Goal: Information Seeking & Learning: Check status

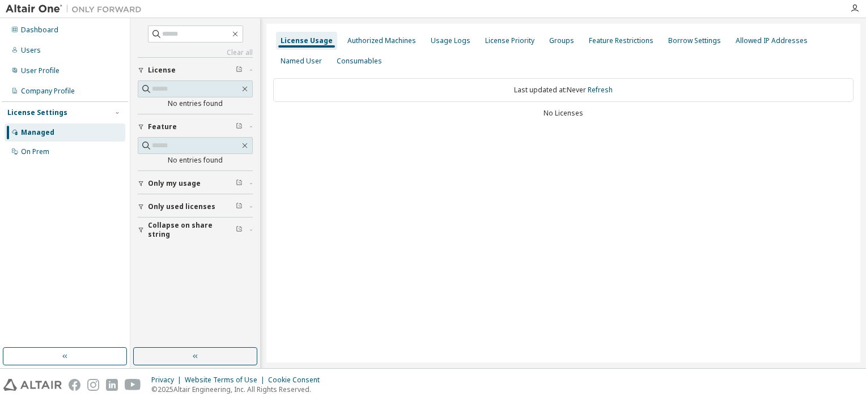
click at [301, 41] on div "License Usage" at bounding box center [306, 40] width 52 height 9
click at [38, 29] on div "Dashboard" at bounding box center [39, 29] width 37 height 9
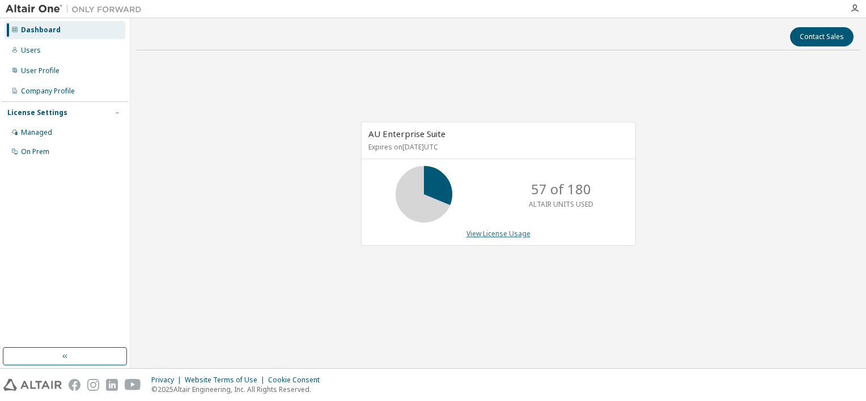
click at [497, 235] on link "View License Usage" at bounding box center [498, 234] width 64 height 10
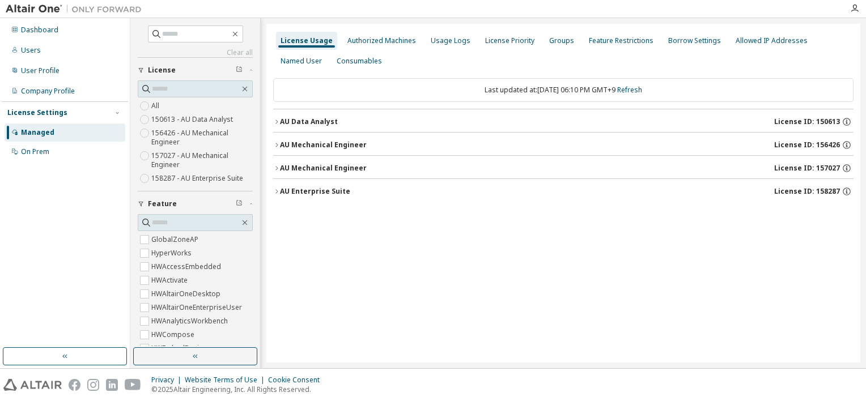
click at [276, 192] on icon "button" at bounding box center [276, 191] width 2 height 4
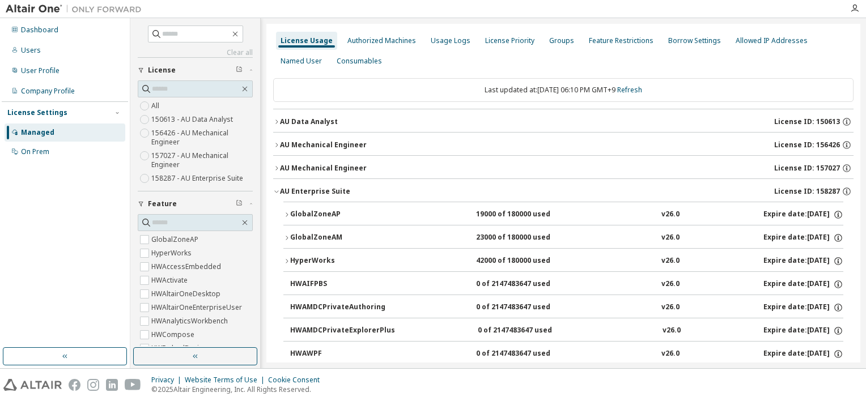
click at [286, 214] on icon "button" at bounding box center [286, 214] width 7 height 7
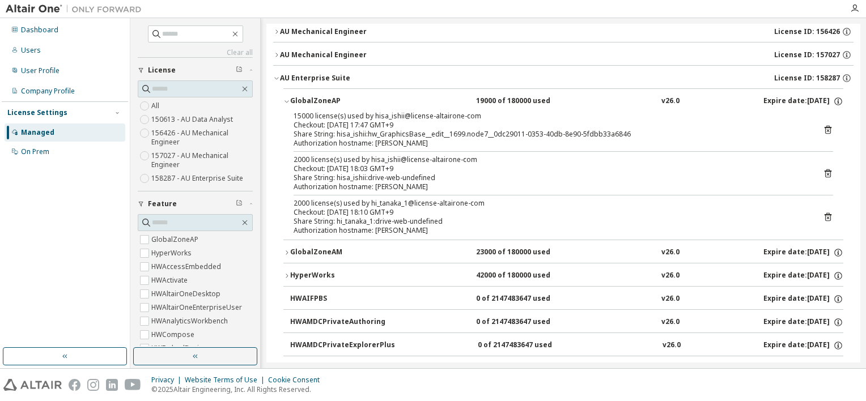
scroll to position [170, 0]
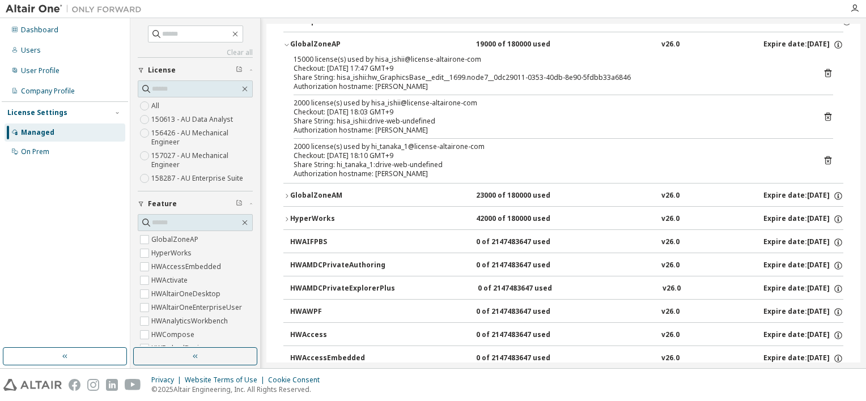
click at [288, 194] on icon "button" at bounding box center [286, 196] width 7 height 7
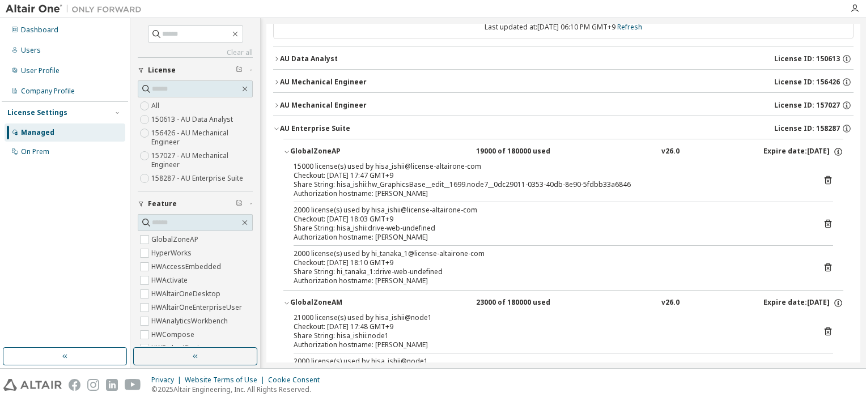
scroll to position [0, 0]
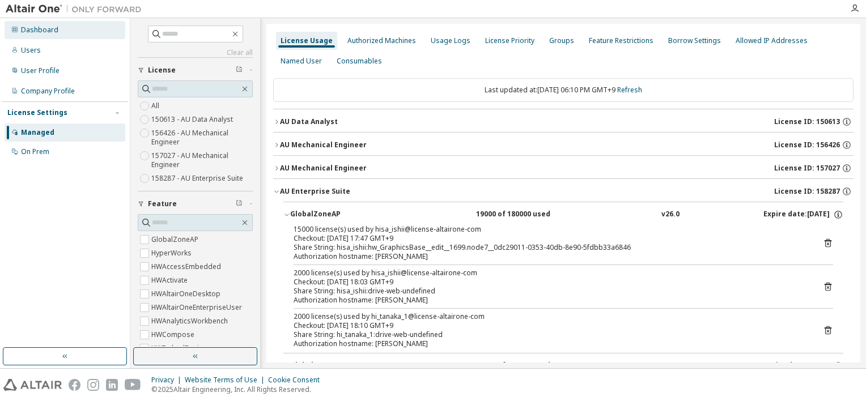
click at [35, 32] on div "Dashboard" at bounding box center [39, 29] width 37 height 9
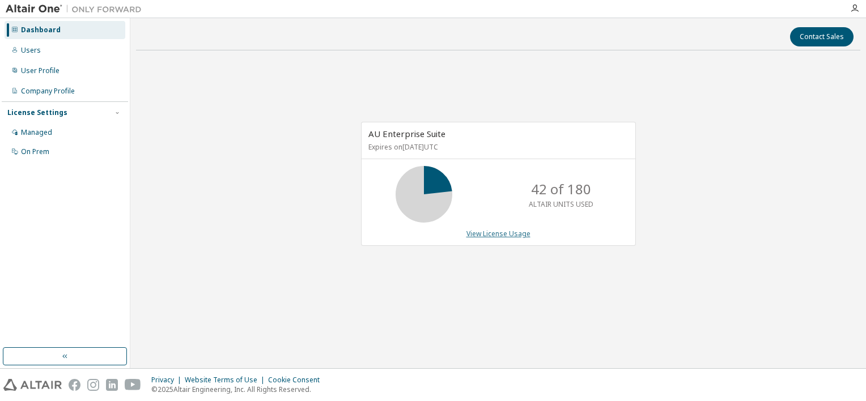
click at [492, 236] on link "View License Usage" at bounding box center [498, 234] width 64 height 10
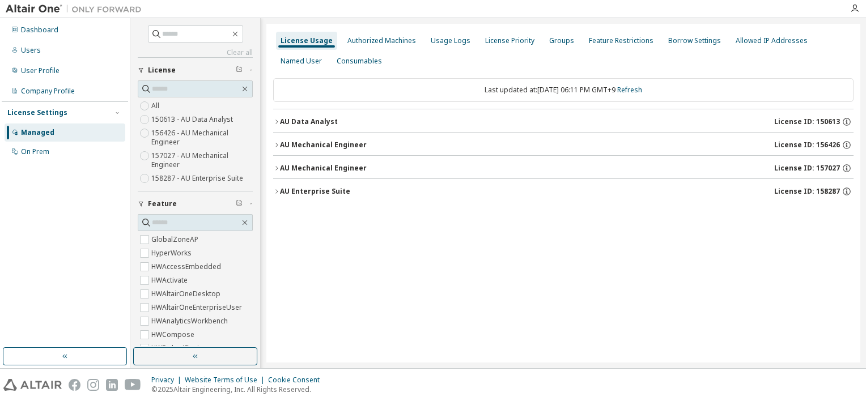
click at [277, 193] on icon "button" at bounding box center [276, 191] width 7 height 7
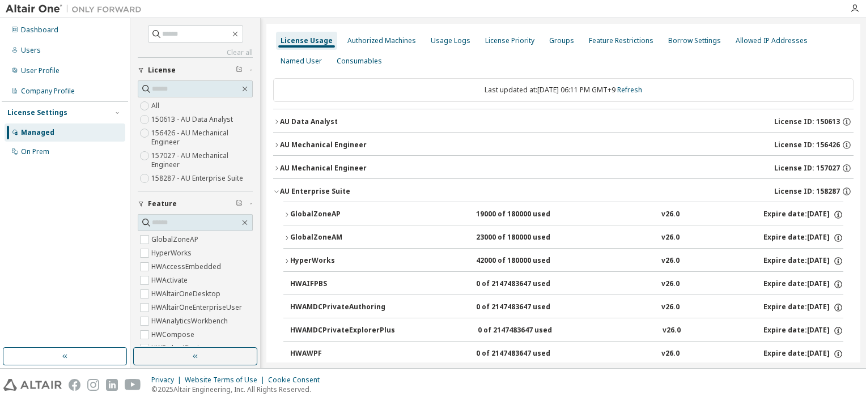
click at [288, 259] on icon "button" at bounding box center [286, 261] width 7 height 7
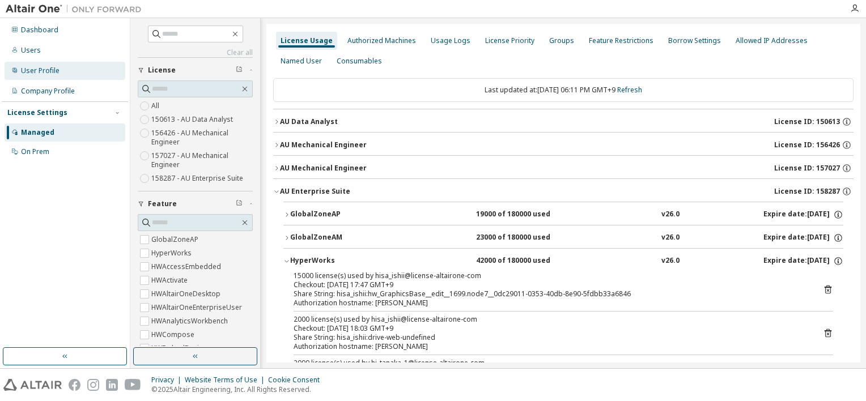
drag, startPoint x: 32, startPoint y: 31, endPoint x: 125, endPoint y: 63, distance: 98.2
click at [32, 31] on div "Dashboard" at bounding box center [39, 29] width 37 height 9
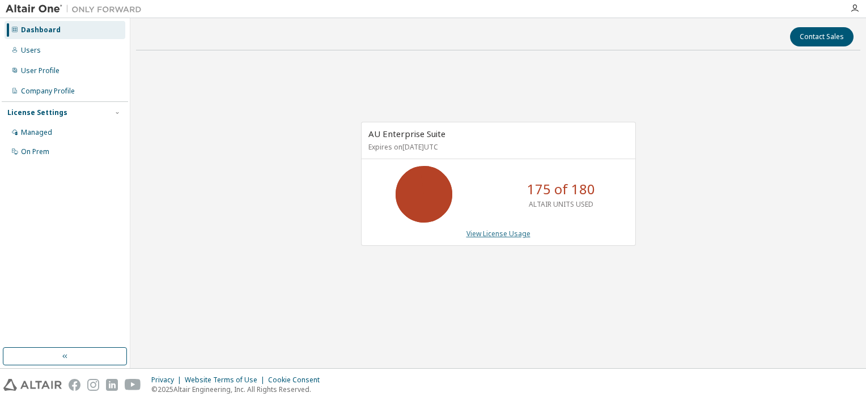
click at [483, 232] on link "View License Usage" at bounding box center [498, 234] width 64 height 10
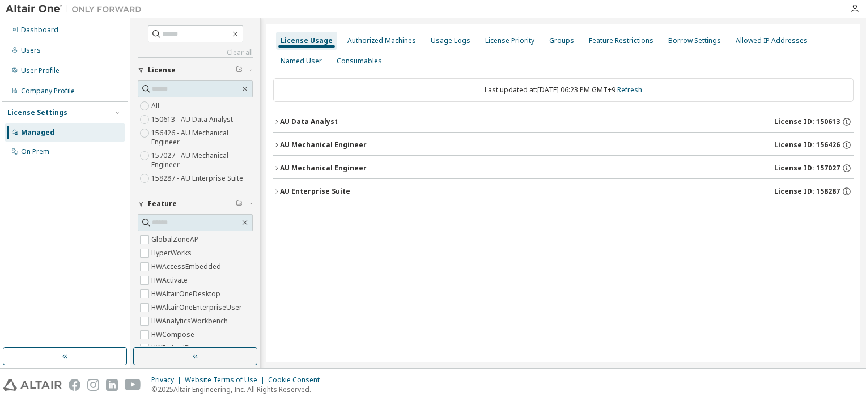
click at [277, 189] on icon "button" at bounding box center [276, 191] width 7 height 7
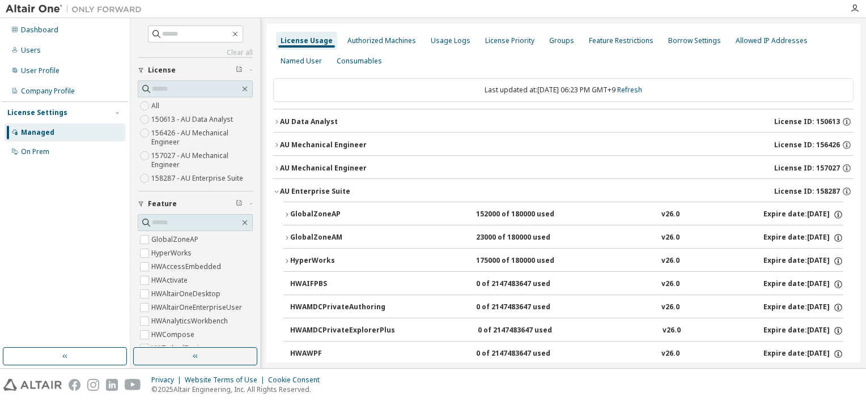
scroll to position [57, 0]
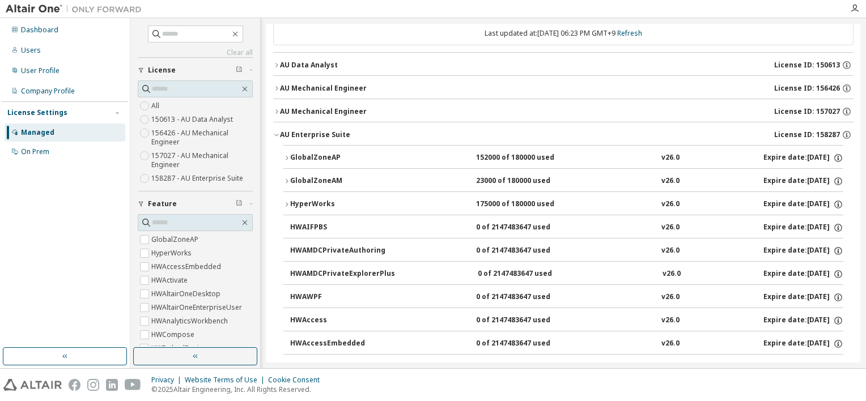
click at [286, 157] on icon "button" at bounding box center [286, 158] width 7 height 7
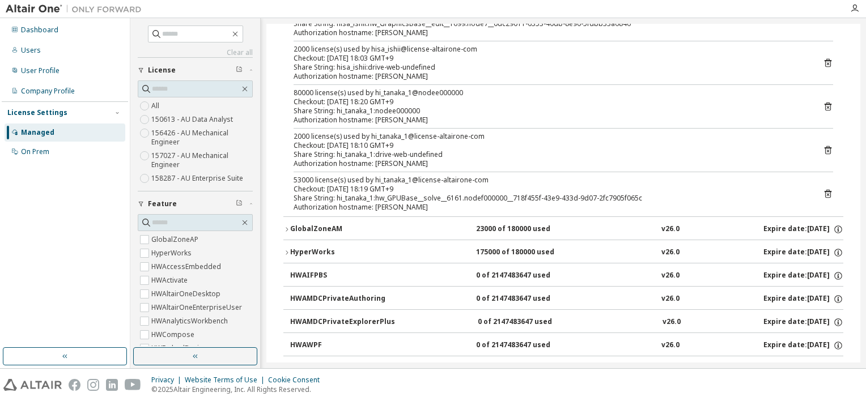
scroll to position [227, 0]
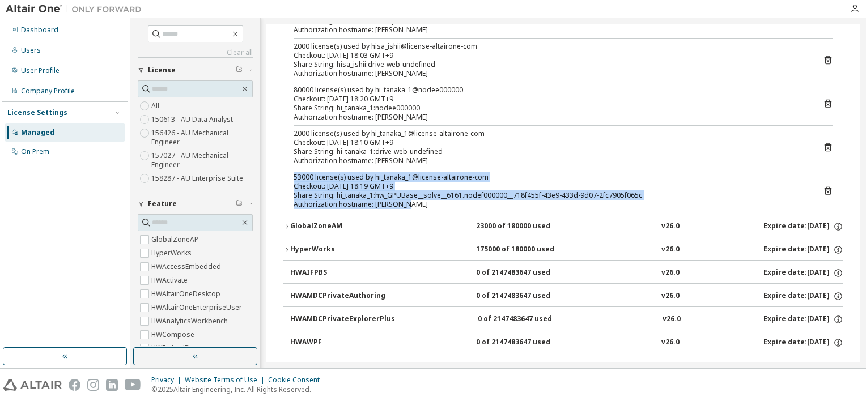
drag, startPoint x: 408, startPoint y: 204, endPoint x: 291, endPoint y: 177, distance: 120.2
click at [291, 177] on div "15000 license(s) used by hisa_ishii@license-altairone-com Checkout: [DATE] 17:4…" at bounding box center [563, 105] width 560 height 215
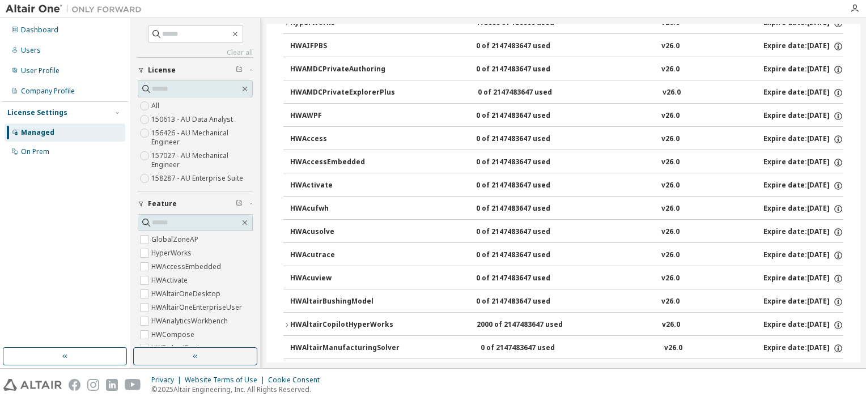
scroll to position [736, 0]
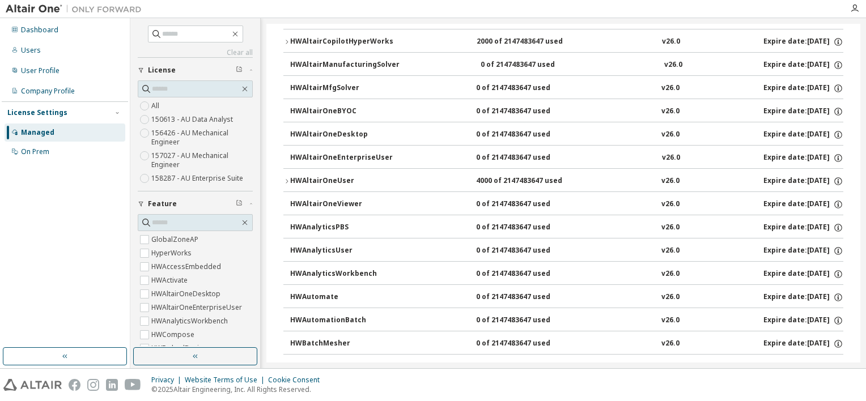
click at [285, 178] on icon "button" at bounding box center [286, 181] width 7 height 7
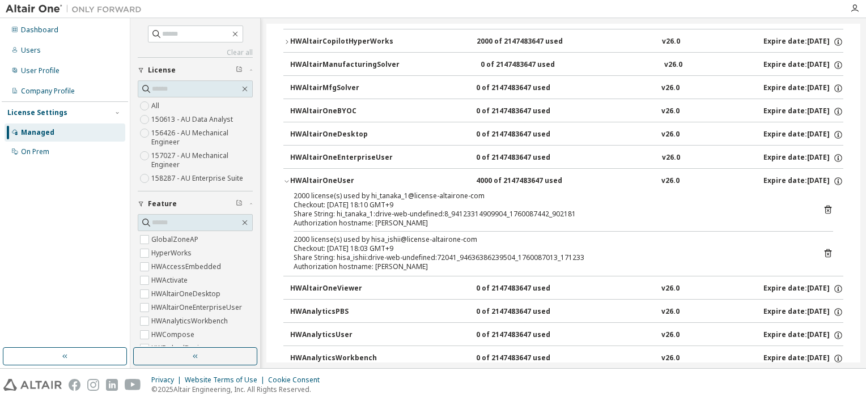
click at [287, 181] on icon "button" at bounding box center [286, 182] width 4 height 2
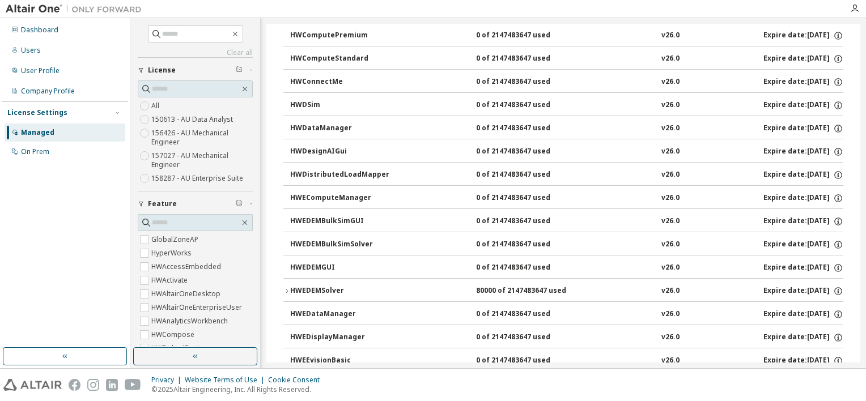
scroll to position [1473, 0]
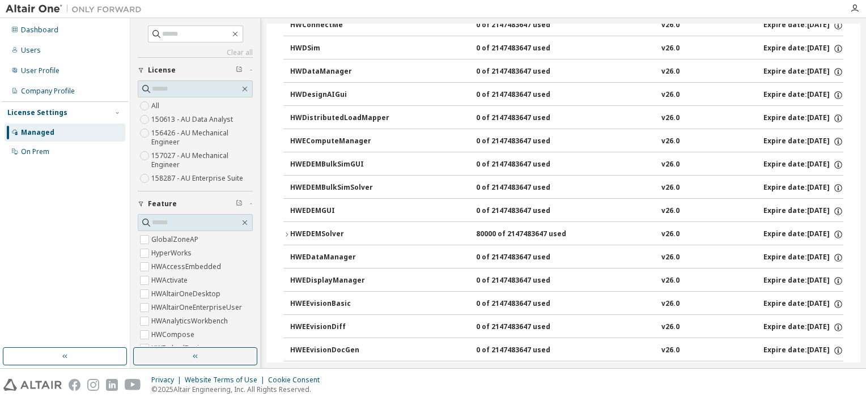
click at [287, 231] on icon "button" at bounding box center [286, 234] width 7 height 7
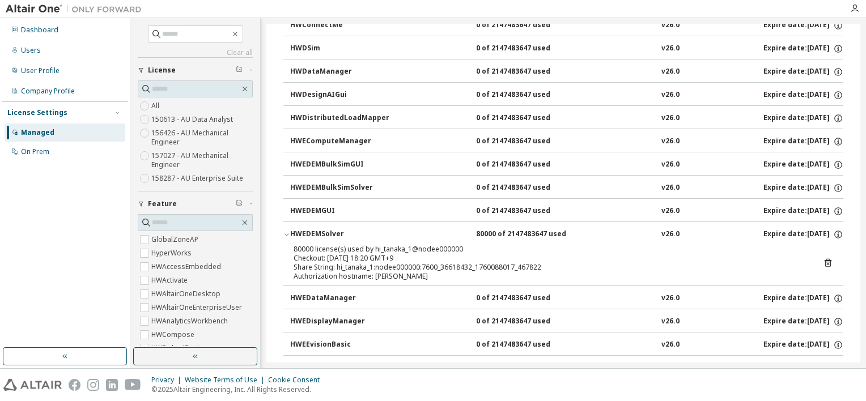
click at [286, 231] on icon "button" at bounding box center [286, 234] width 7 height 7
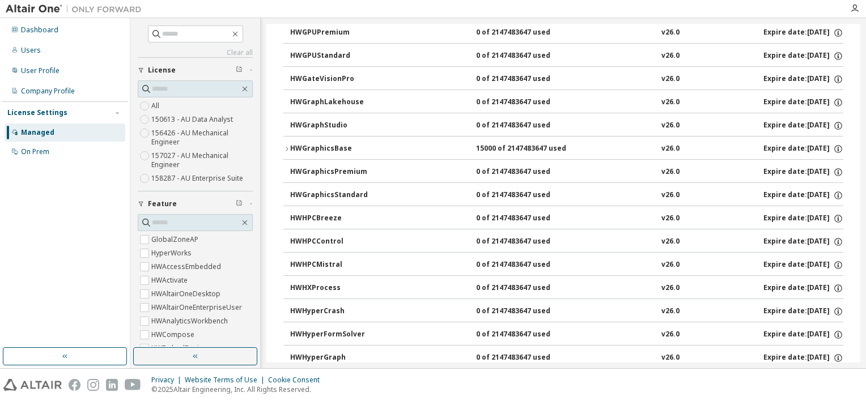
scroll to position [2719, 0]
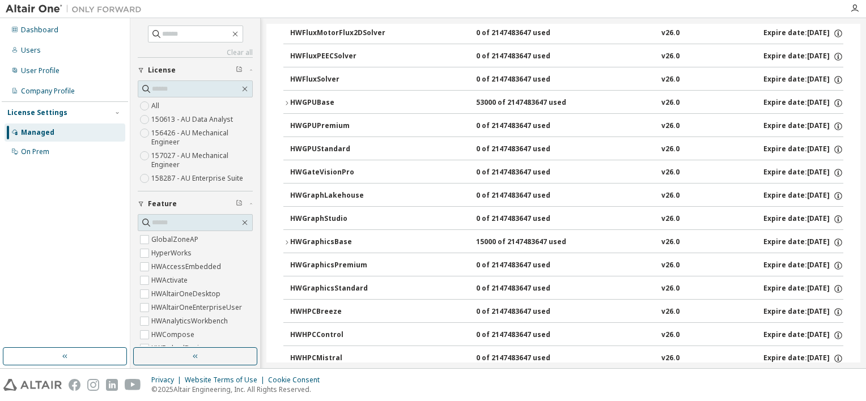
click at [287, 100] on icon "button" at bounding box center [286, 103] width 7 height 7
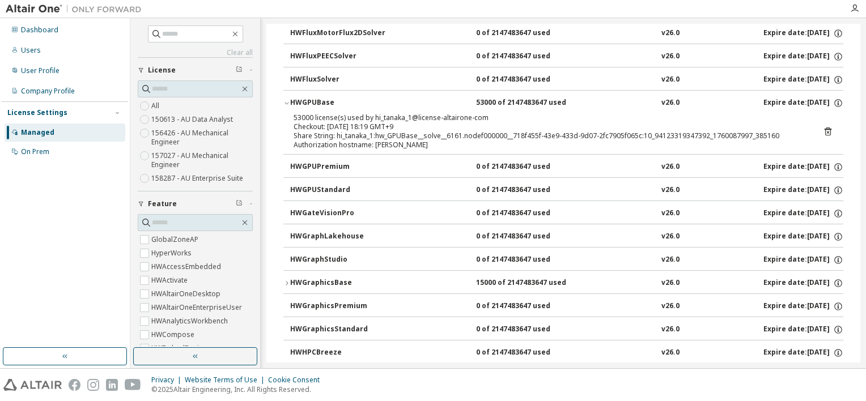
click at [286, 100] on icon "button" at bounding box center [286, 103] width 7 height 7
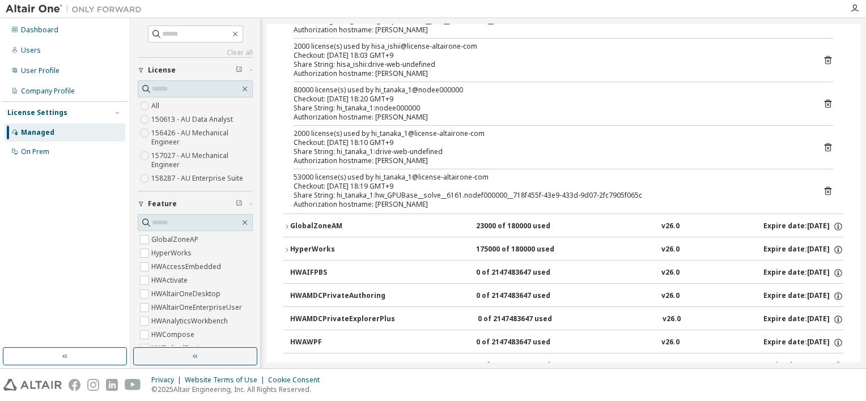
scroll to position [0, 0]
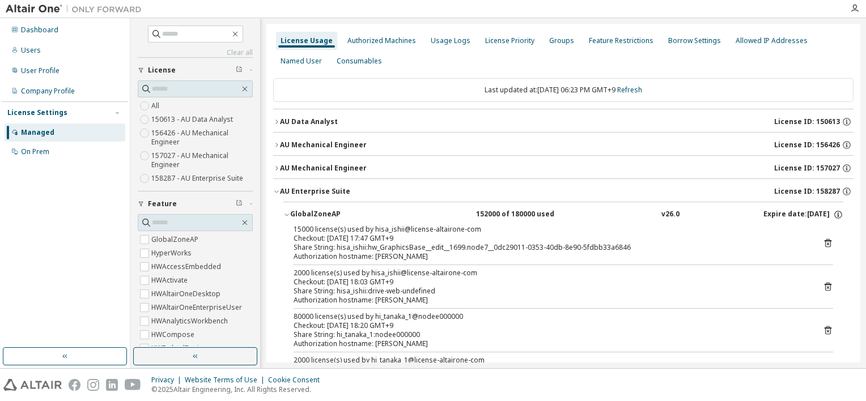
click at [277, 190] on icon "button" at bounding box center [276, 191] width 7 height 7
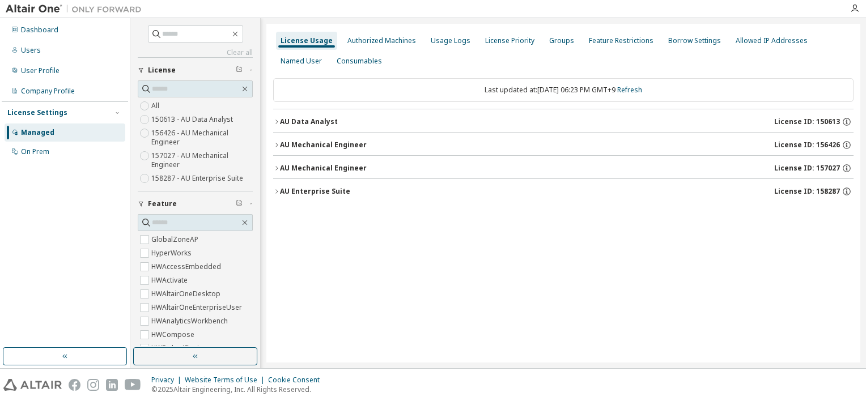
click at [276, 190] on icon "button" at bounding box center [276, 191] width 7 height 7
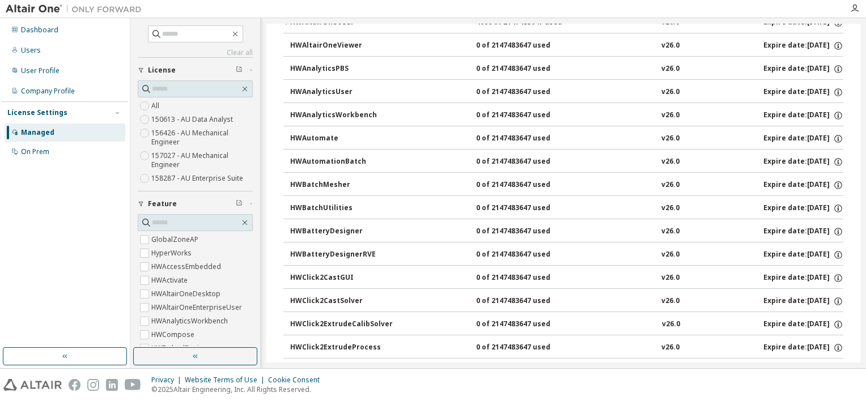
scroll to position [566, 0]
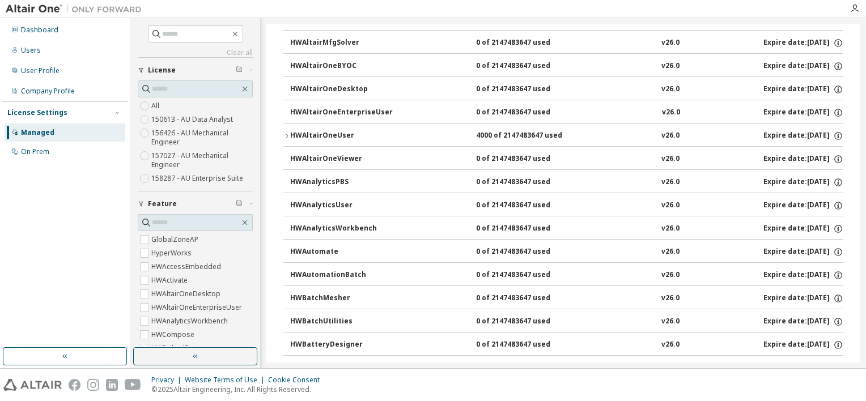
click at [287, 134] on icon "button" at bounding box center [287, 136] width 2 height 4
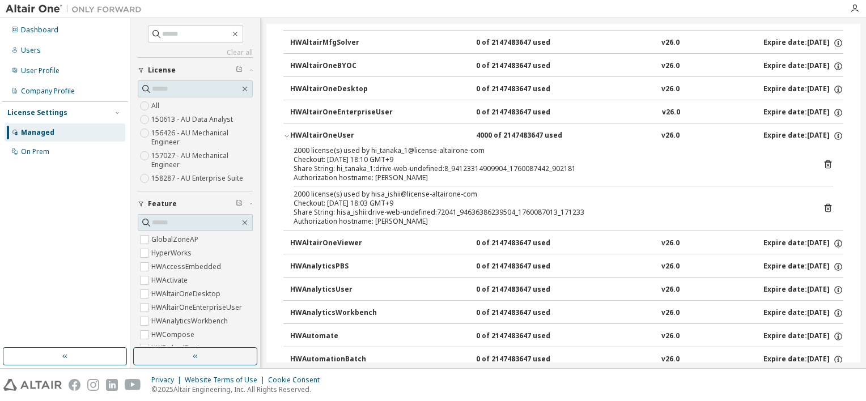
click at [287, 133] on icon "button" at bounding box center [286, 136] width 7 height 7
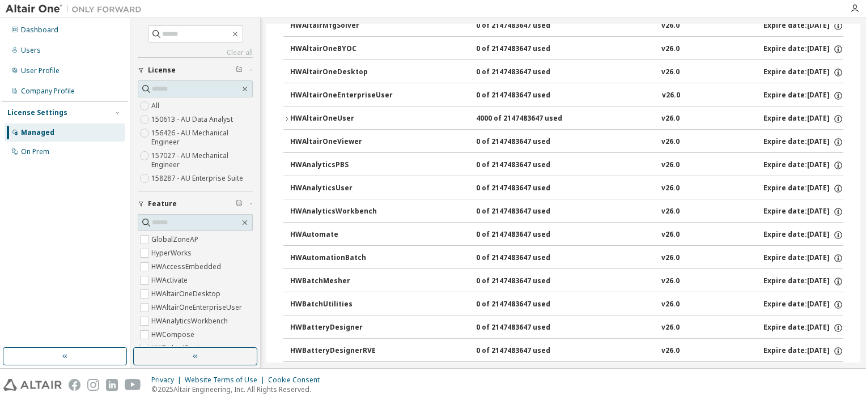
scroll to position [510, 0]
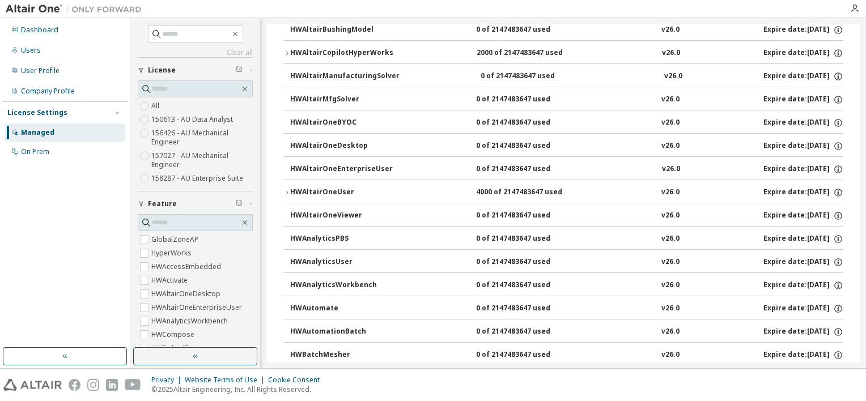
click at [284, 50] on icon "button" at bounding box center [286, 53] width 7 height 7
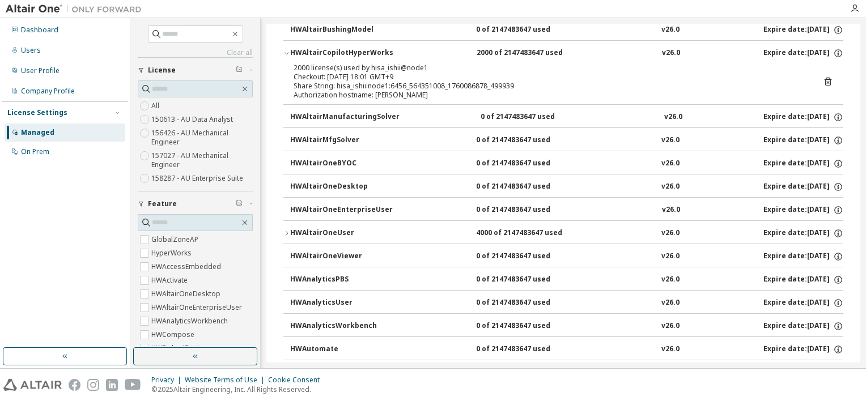
click at [286, 50] on icon "button" at bounding box center [286, 53] width 7 height 7
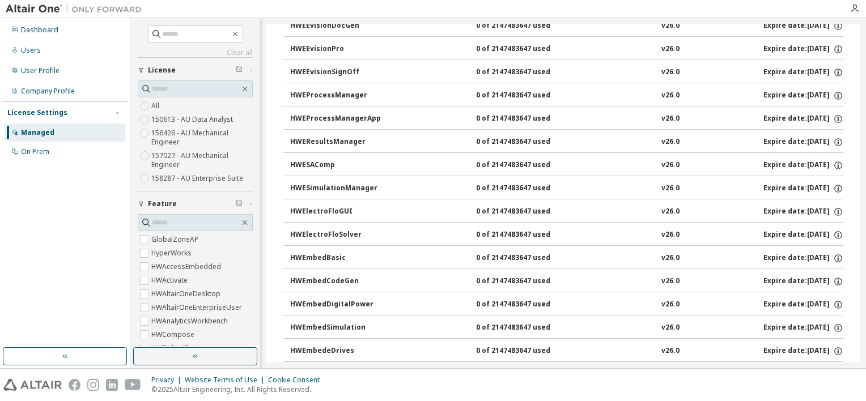
scroll to position [1699, 0]
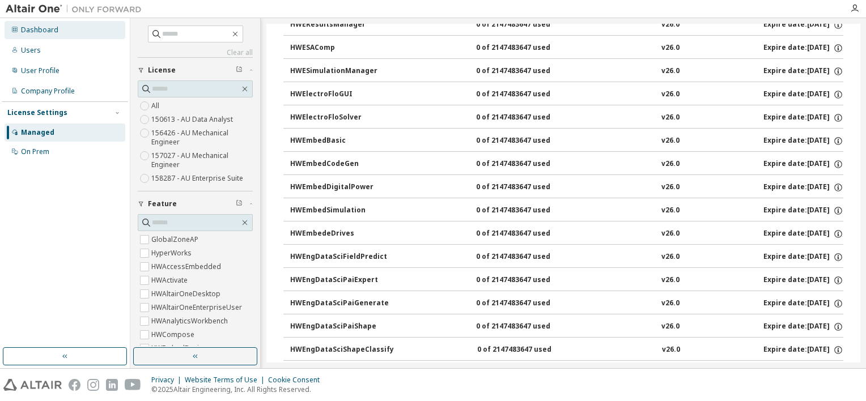
click at [42, 31] on div "Dashboard" at bounding box center [39, 29] width 37 height 9
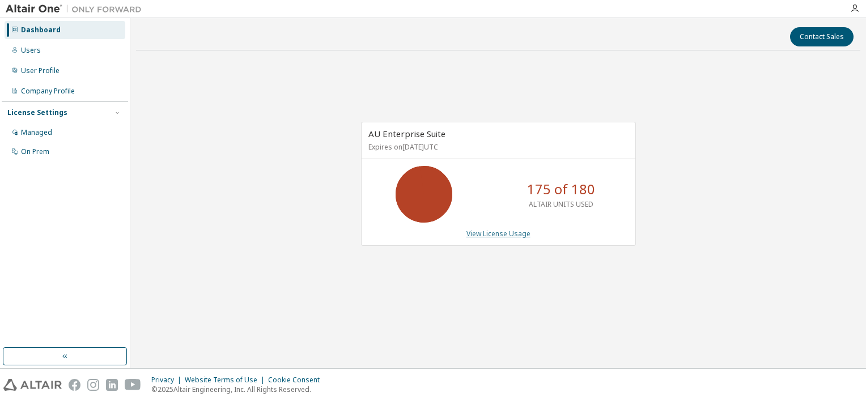
click at [504, 230] on link "View License Usage" at bounding box center [498, 234] width 64 height 10
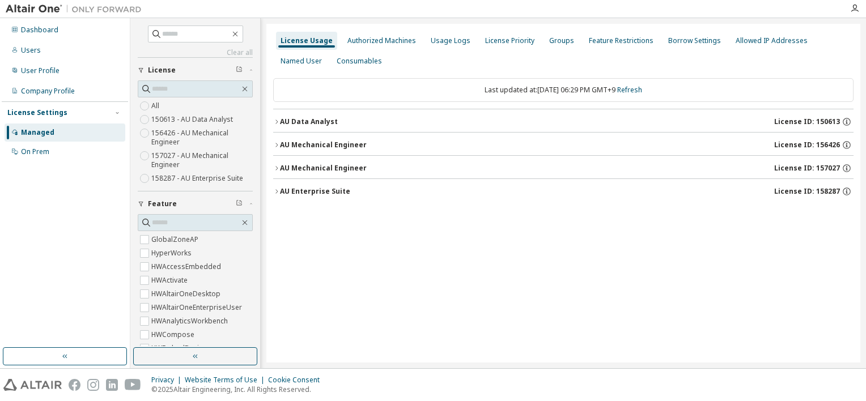
click at [278, 191] on icon "button" at bounding box center [276, 191] width 7 height 7
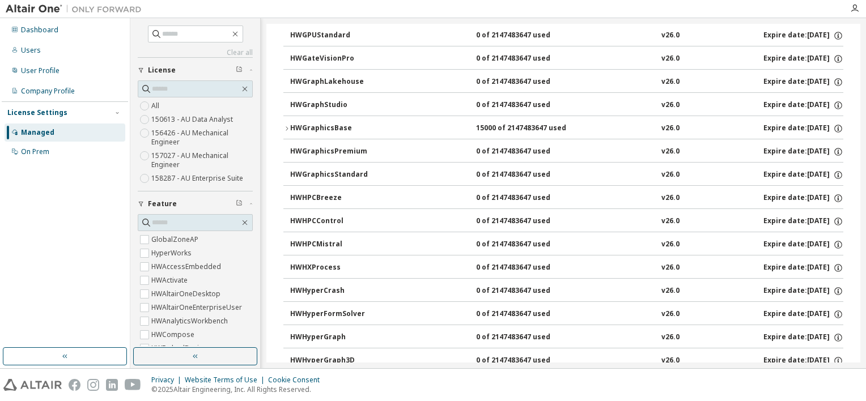
scroll to position [2492, 0]
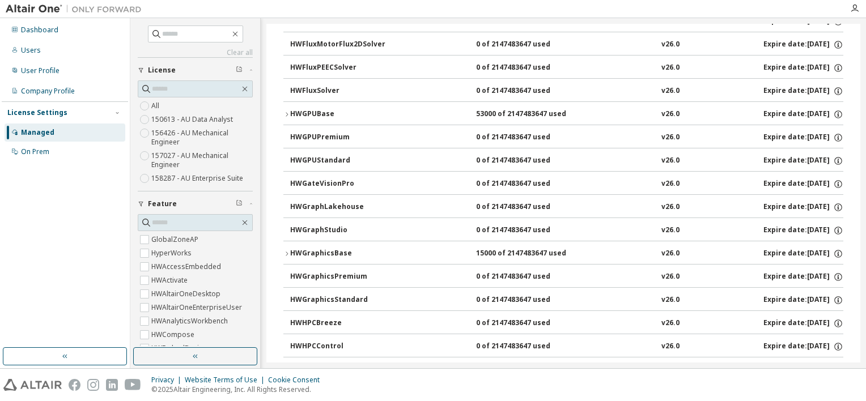
click at [286, 111] on icon "button" at bounding box center [286, 114] width 7 height 7
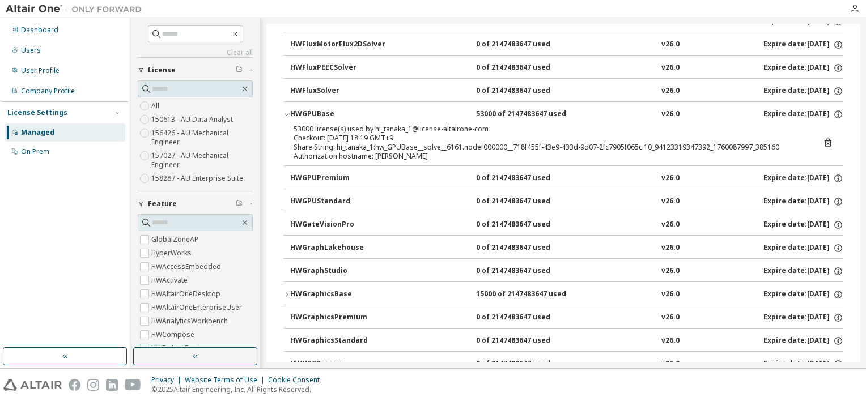
click at [336, 109] on div "HWGPUBase" at bounding box center [341, 114] width 102 height 10
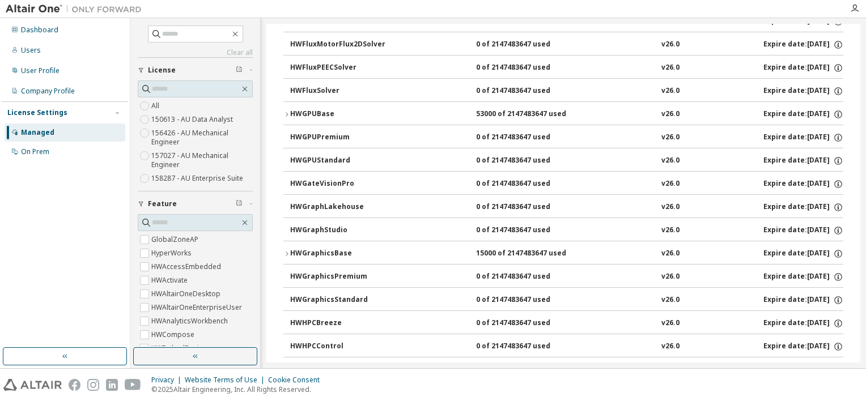
click at [315, 109] on div "HWGPUBase" at bounding box center [341, 114] width 102 height 10
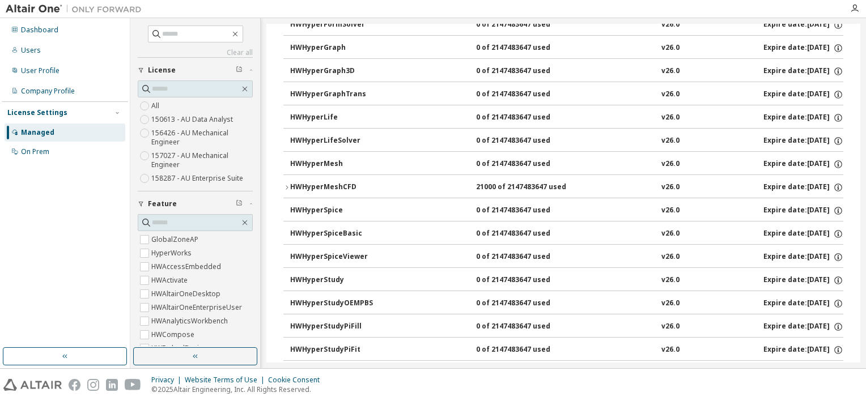
scroll to position [2946, 0]
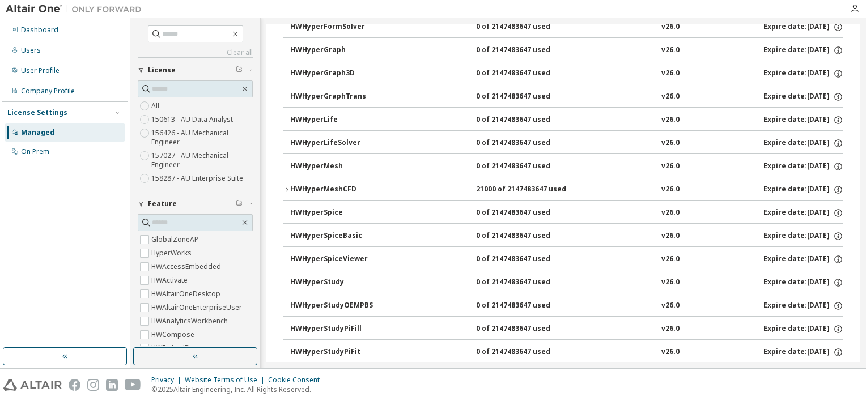
click at [286, 186] on icon "button" at bounding box center [286, 189] width 7 height 7
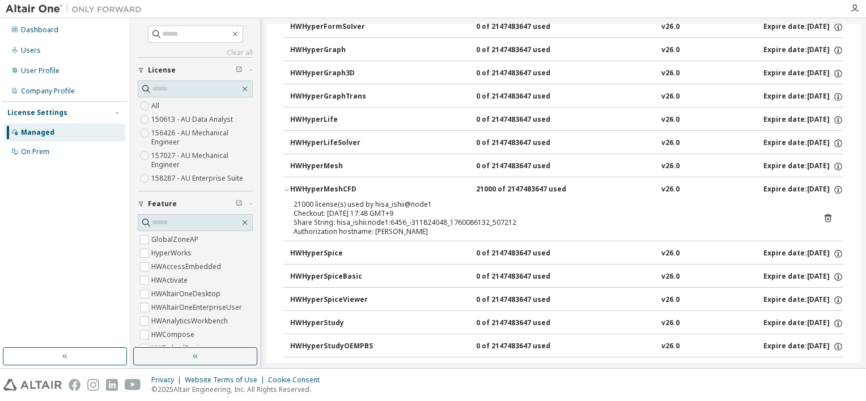
click at [286, 186] on icon "button" at bounding box center [286, 189] width 7 height 7
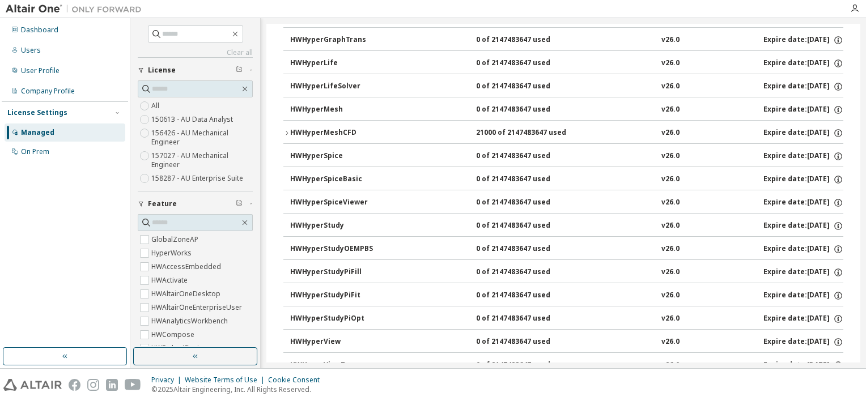
scroll to position [2662, 0]
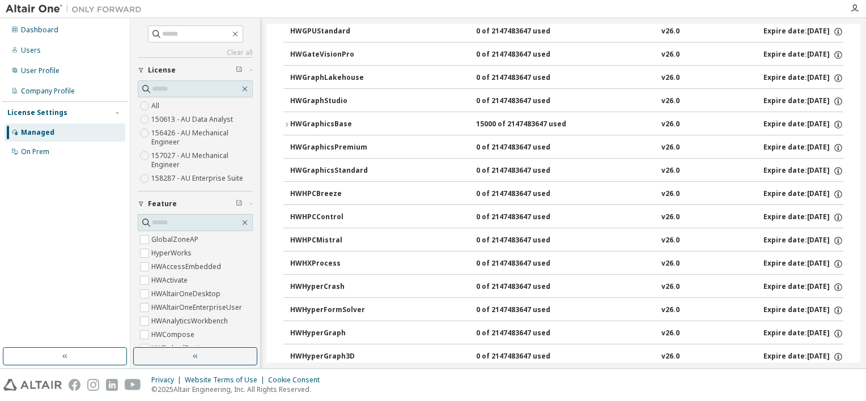
click at [286, 121] on icon "button" at bounding box center [286, 124] width 7 height 7
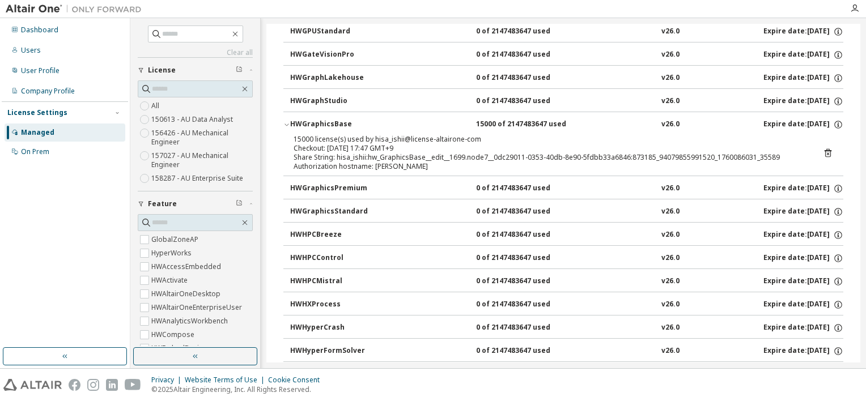
click at [286, 121] on icon "button" at bounding box center [286, 124] width 7 height 7
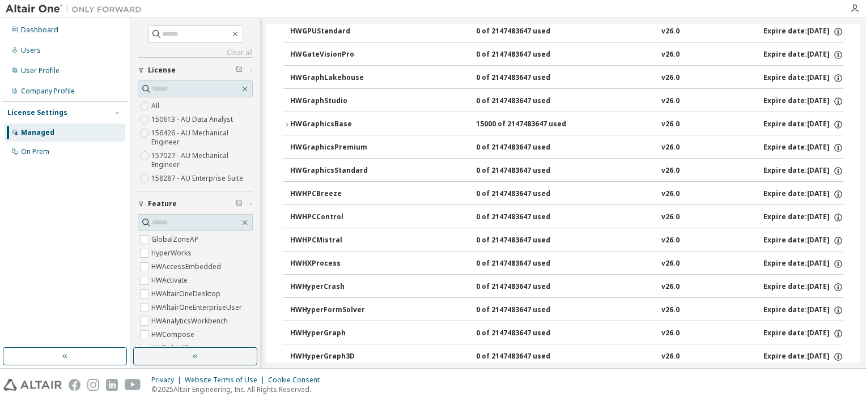
click at [286, 121] on icon "button" at bounding box center [286, 124] width 7 height 7
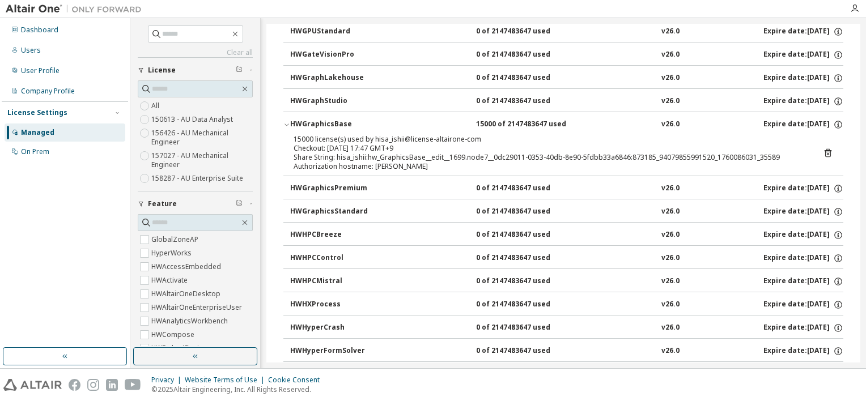
click at [286, 121] on icon "button" at bounding box center [286, 124] width 7 height 7
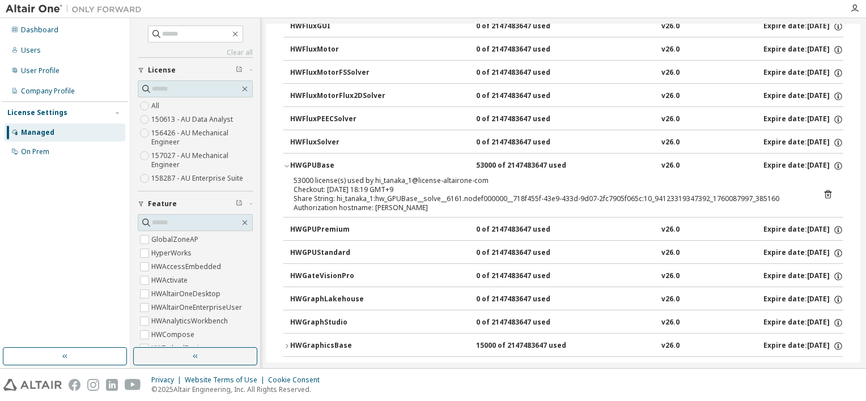
scroll to position [2469, 0]
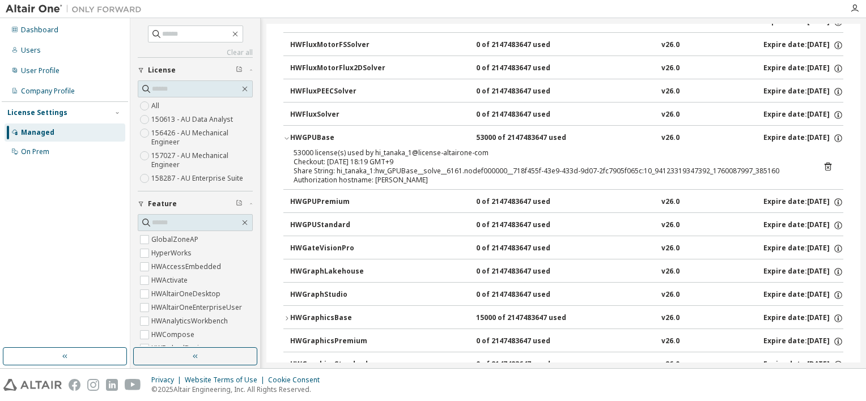
click at [287, 135] on icon "button" at bounding box center [286, 138] width 7 height 7
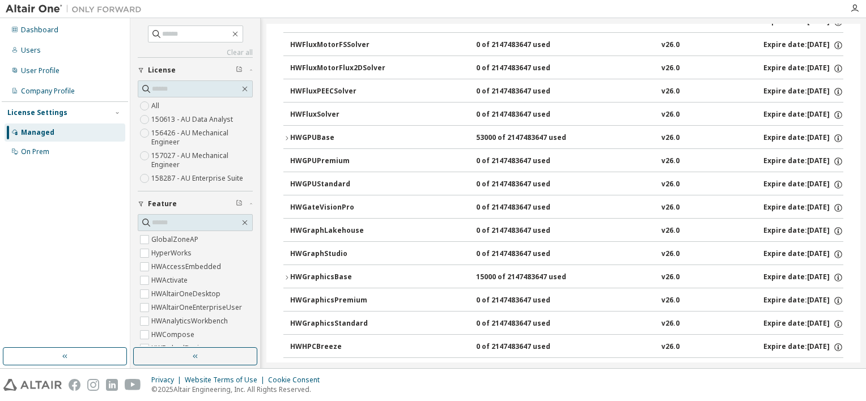
click at [287, 135] on icon "button" at bounding box center [286, 138] width 7 height 7
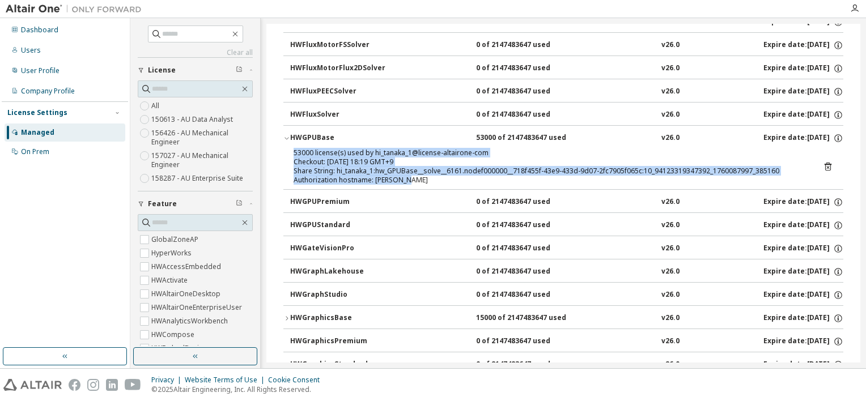
drag, startPoint x: 412, startPoint y: 169, endPoint x: 297, endPoint y: 138, distance: 119.3
click at [297, 148] on div "53000 license(s) used by hi_tanaka_1@license-altairone-com Checkout: [DATE] 18:…" at bounding box center [549, 166] width 512 height 36
drag, startPoint x: 297, startPoint y: 138, endPoint x: 338, endPoint y: 148, distance: 42.2
drag, startPoint x: 338, startPoint y: 148, endPoint x: 324, endPoint y: 148, distance: 13.6
click at [335, 157] on div "Checkout: [DATE] 18:19 GMT+9" at bounding box center [549, 161] width 512 height 9
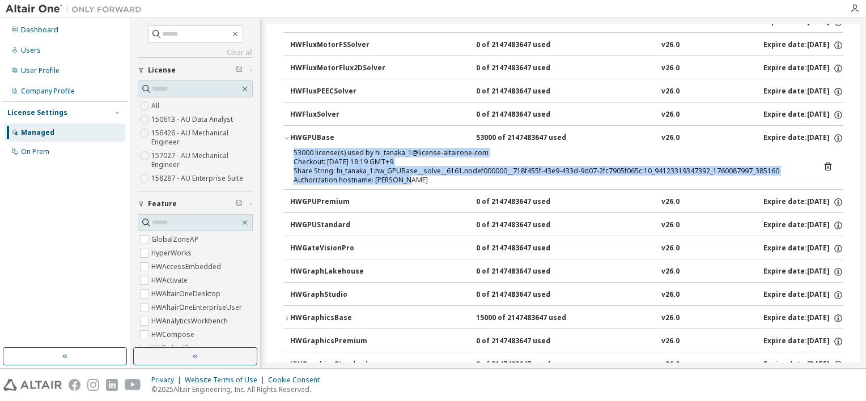
drag, startPoint x: 293, startPoint y: 140, endPoint x: 426, endPoint y: 164, distance: 134.8
click at [426, 164] on div "53000 license(s) used by hi_tanaka_1@license-altairone-com Checkout: [DATE] 18:…" at bounding box center [549, 166] width 512 height 36
drag, startPoint x: 426, startPoint y: 164, endPoint x: 355, endPoint y: 157, distance: 71.7
copy div "53000 license(s) used by hi_tanaka_1@license-altairone-com Checkout: [DATE] 18:…"
